Goal: Entertainment & Leisure: Consume media (video, audio)

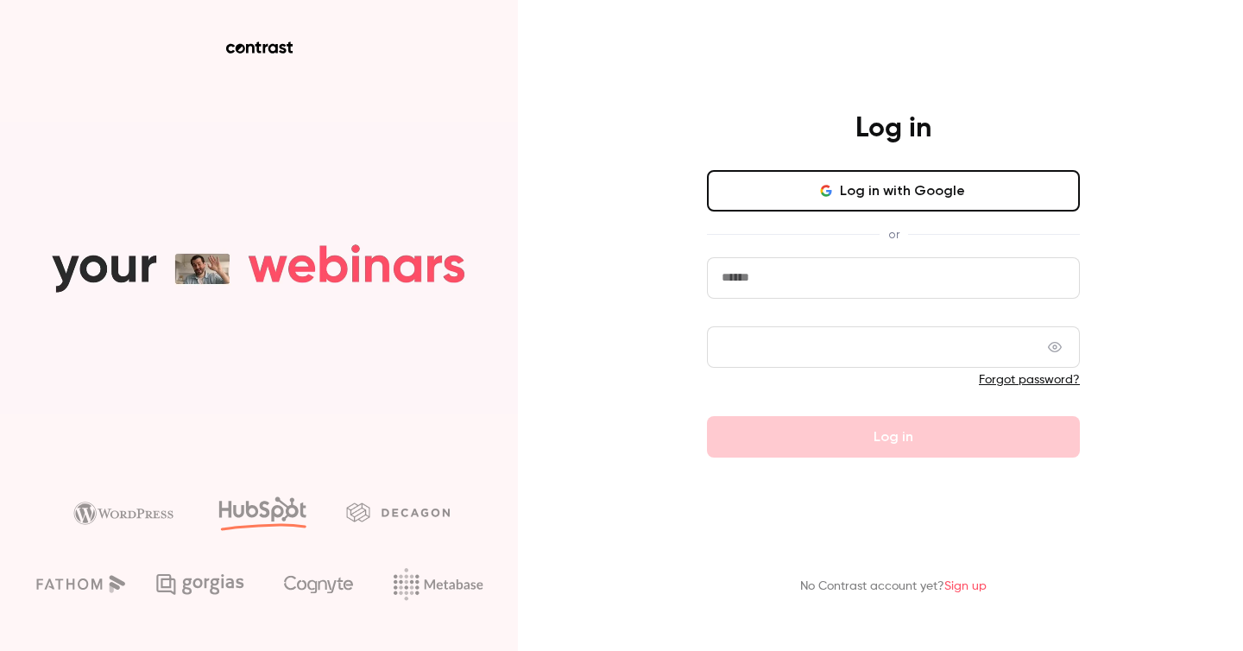
click at [866, 207] on button "Log in with Google" at bounding box center [893, 190] width 373 height 41
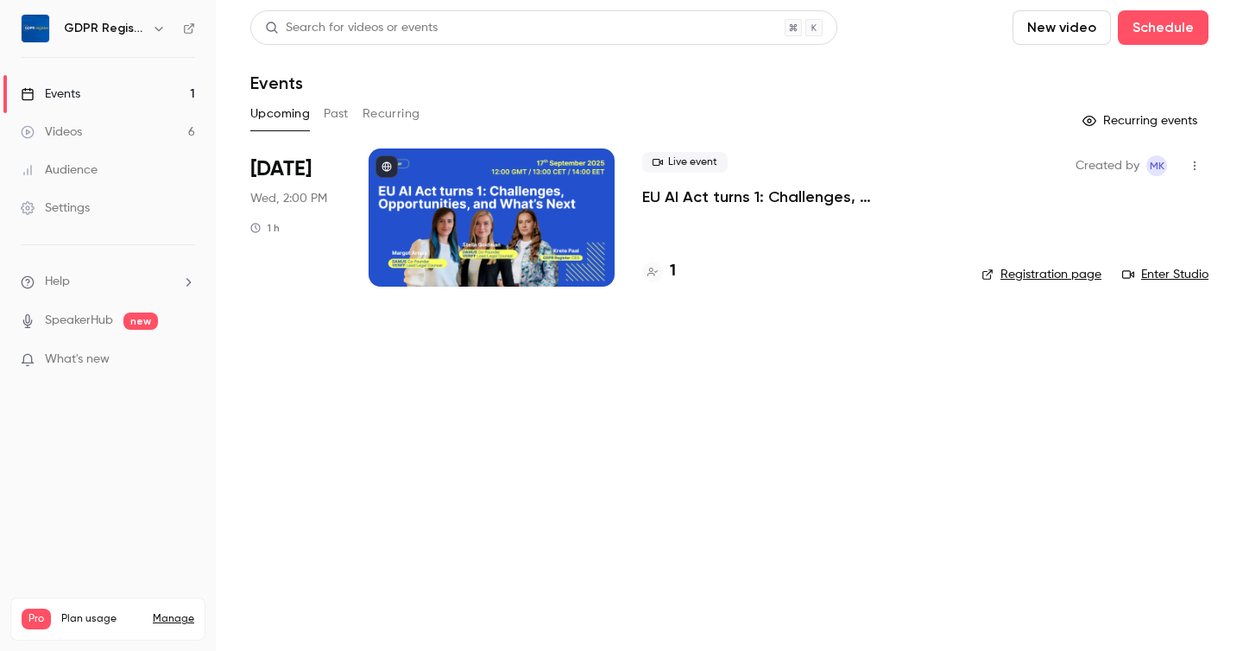
click at [340, 110] on button "Past" at bounding box center [336, 114] width 25 height 28
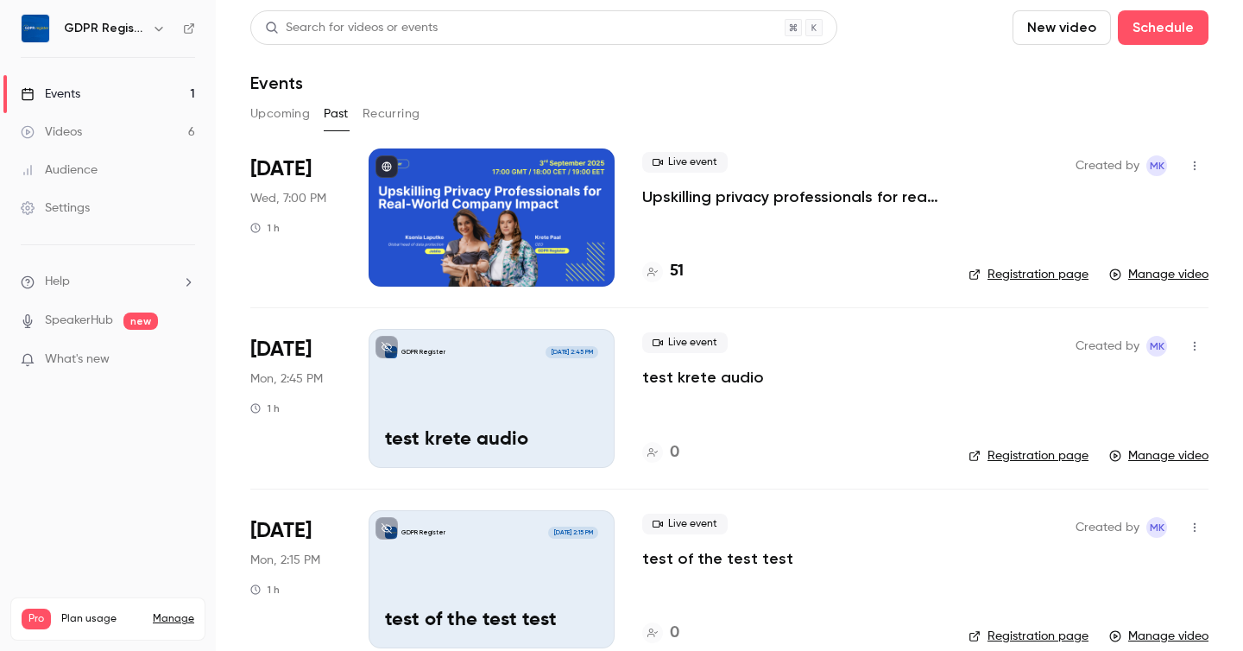
click at [472, 228] on div at bounding box center [491, 217] width 246 height 138
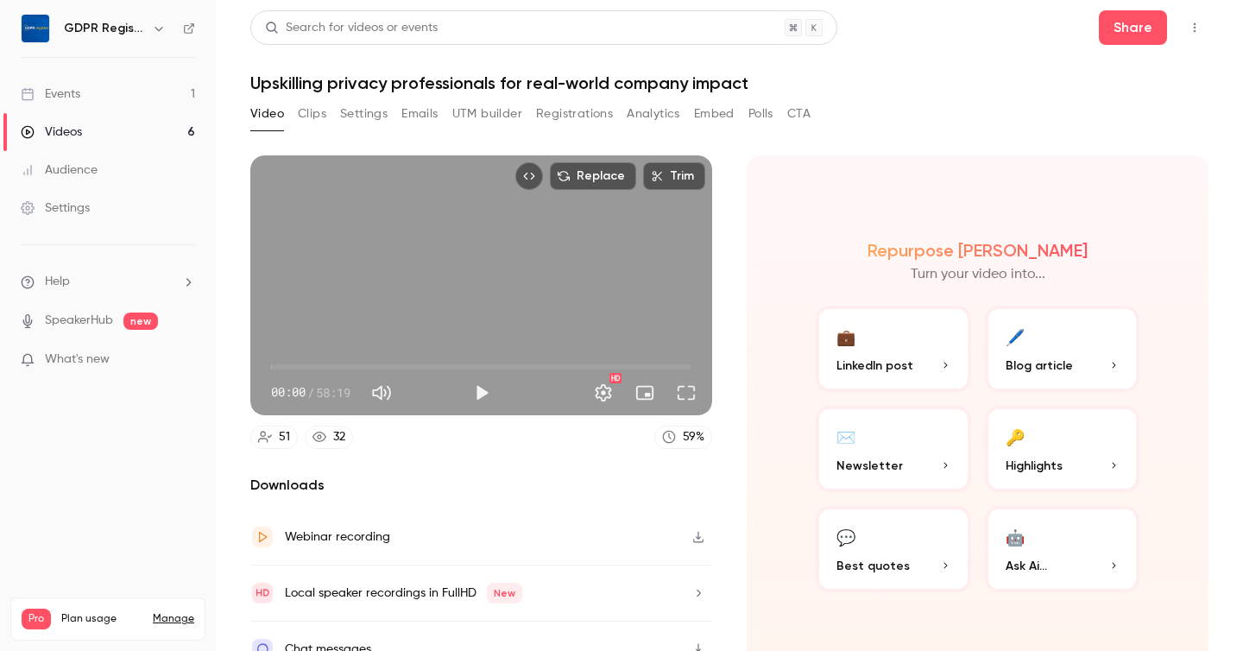
scroll to position [26, 0]
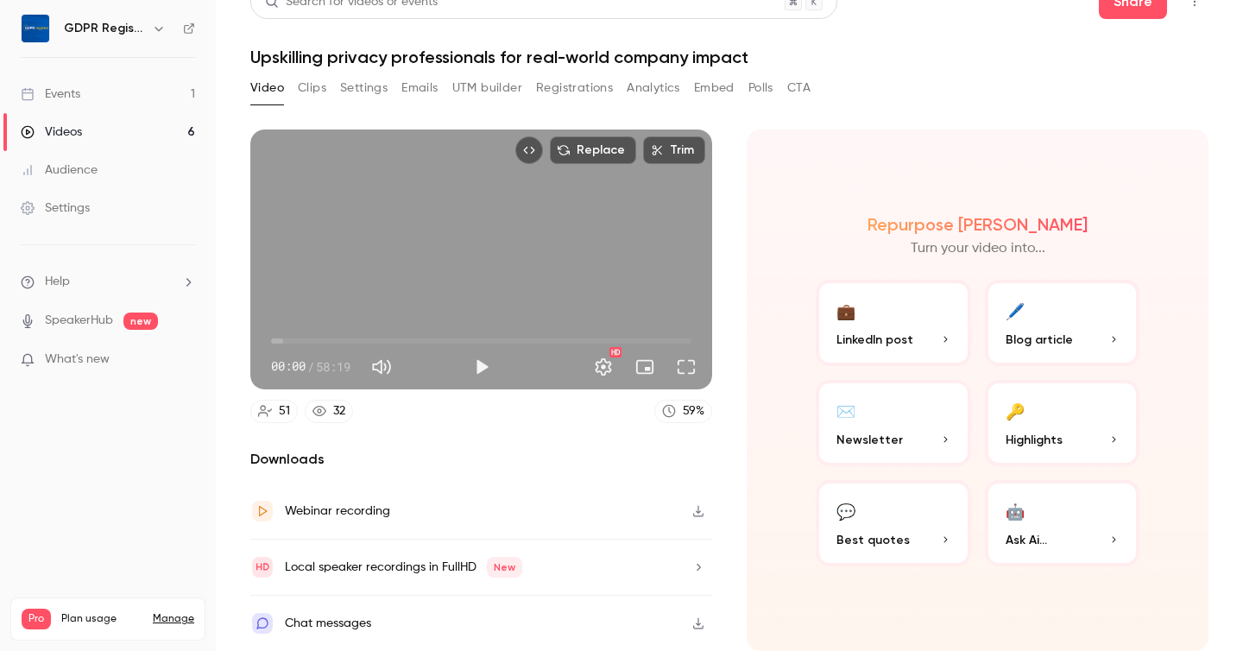
click at [96, 95] on link "Events 1" at bounding box center [108, 94] width 216 height 38
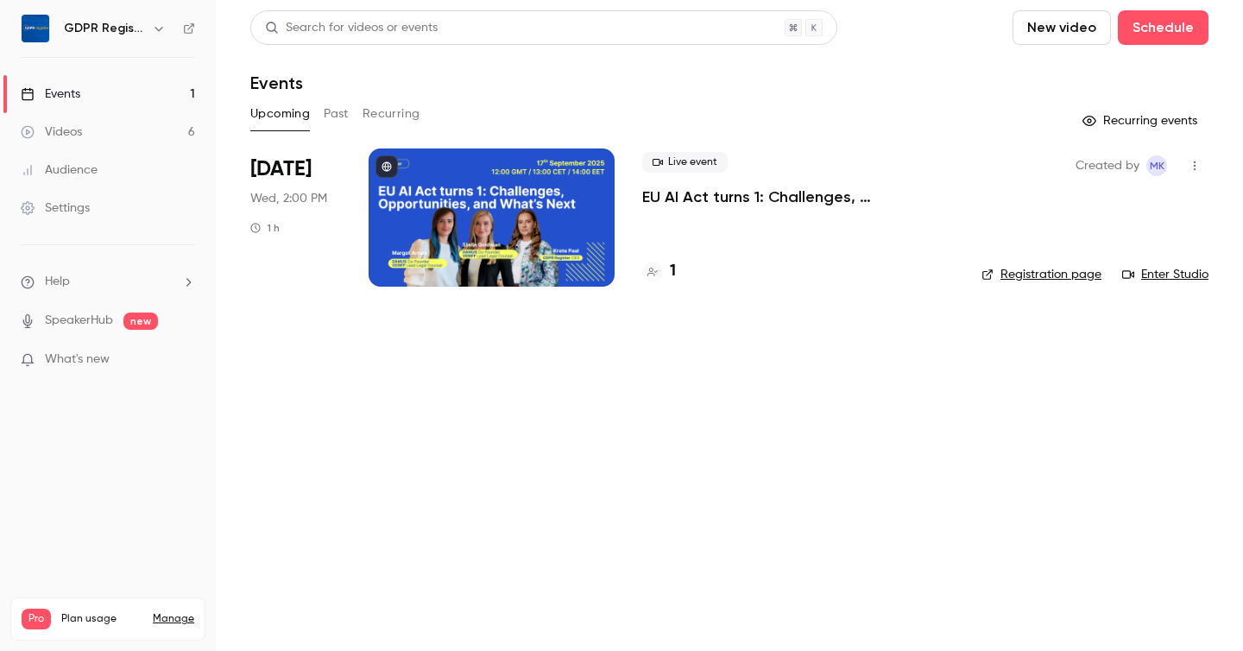
click at [447, 205] on div at bounding box center [491, 217] width 246 height 138
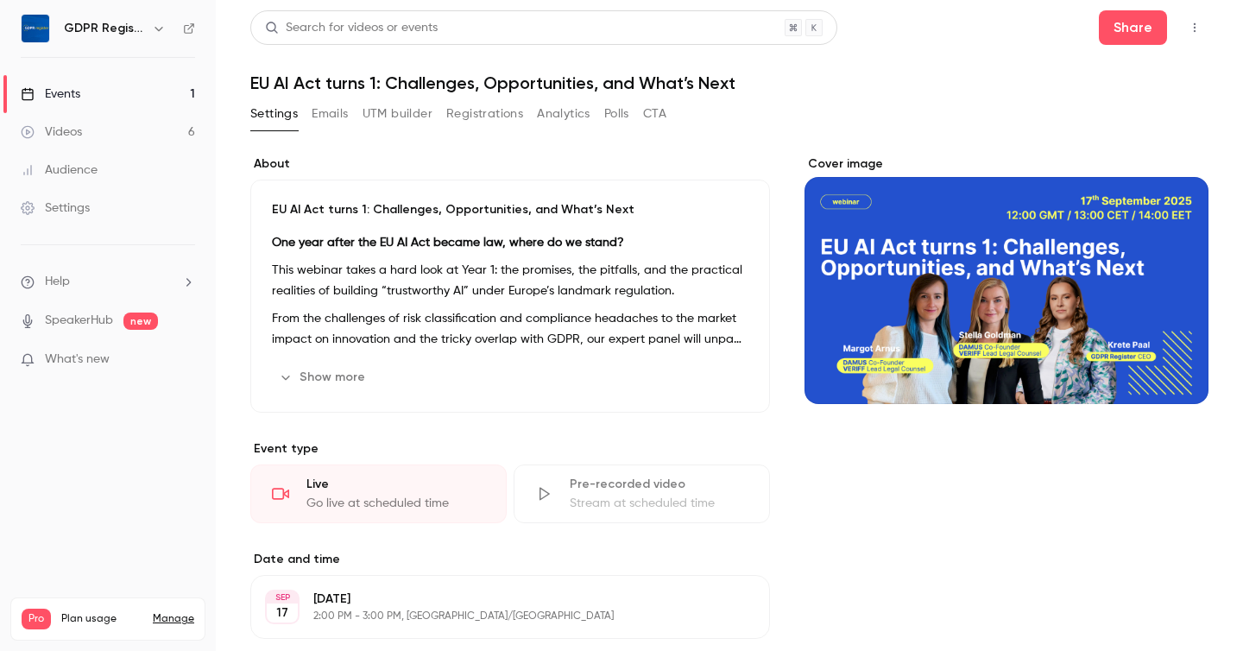
click at [475, 110] on button "Registrations" at bounding box center [484, 114] width 77 height 28
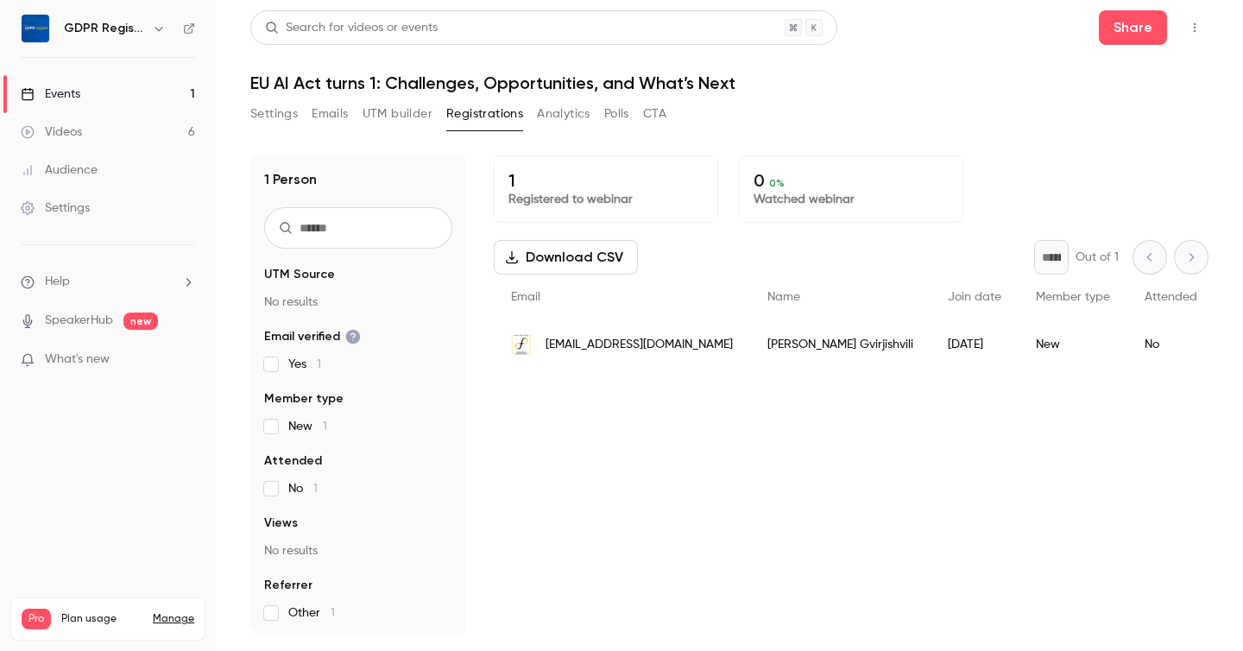
click at [391, 120] on button "UTM builder" at bounding box center [397, 114] width 70 height 28
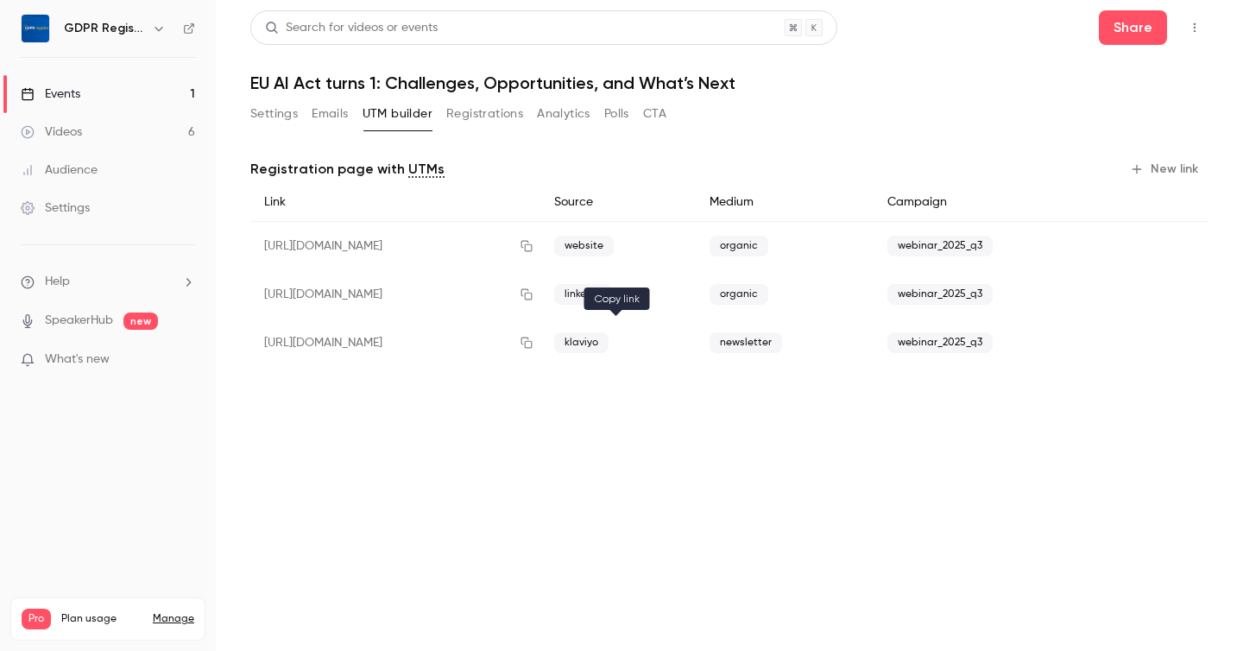
click at [533, 346] on icon "button" at bounding box center [526, 343] width 14 height 12
click at [66, 129] on div "Videos" at bounding box center [51, 131] width 61 height 17
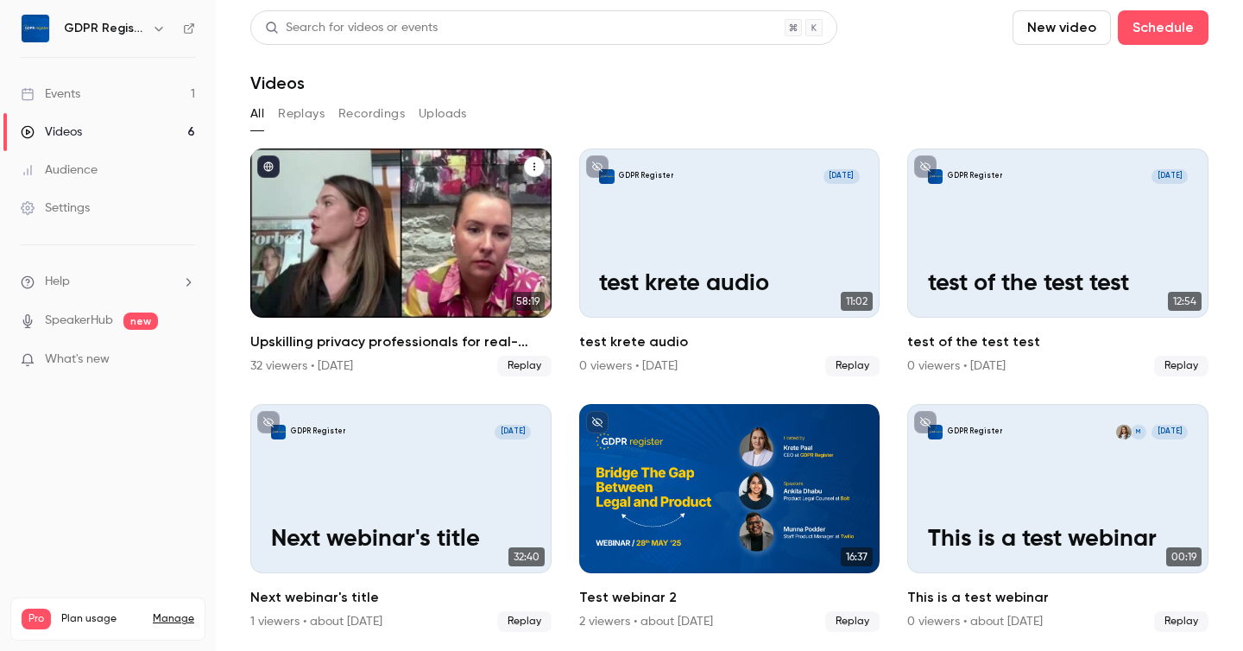
click at [388, 277] on div "Upskilling privacy professionals for real-world company impact" at bounding box center [400, 232] width 301 height 169
